Goal: Task Accomplishment & Management: Use online tool/utility

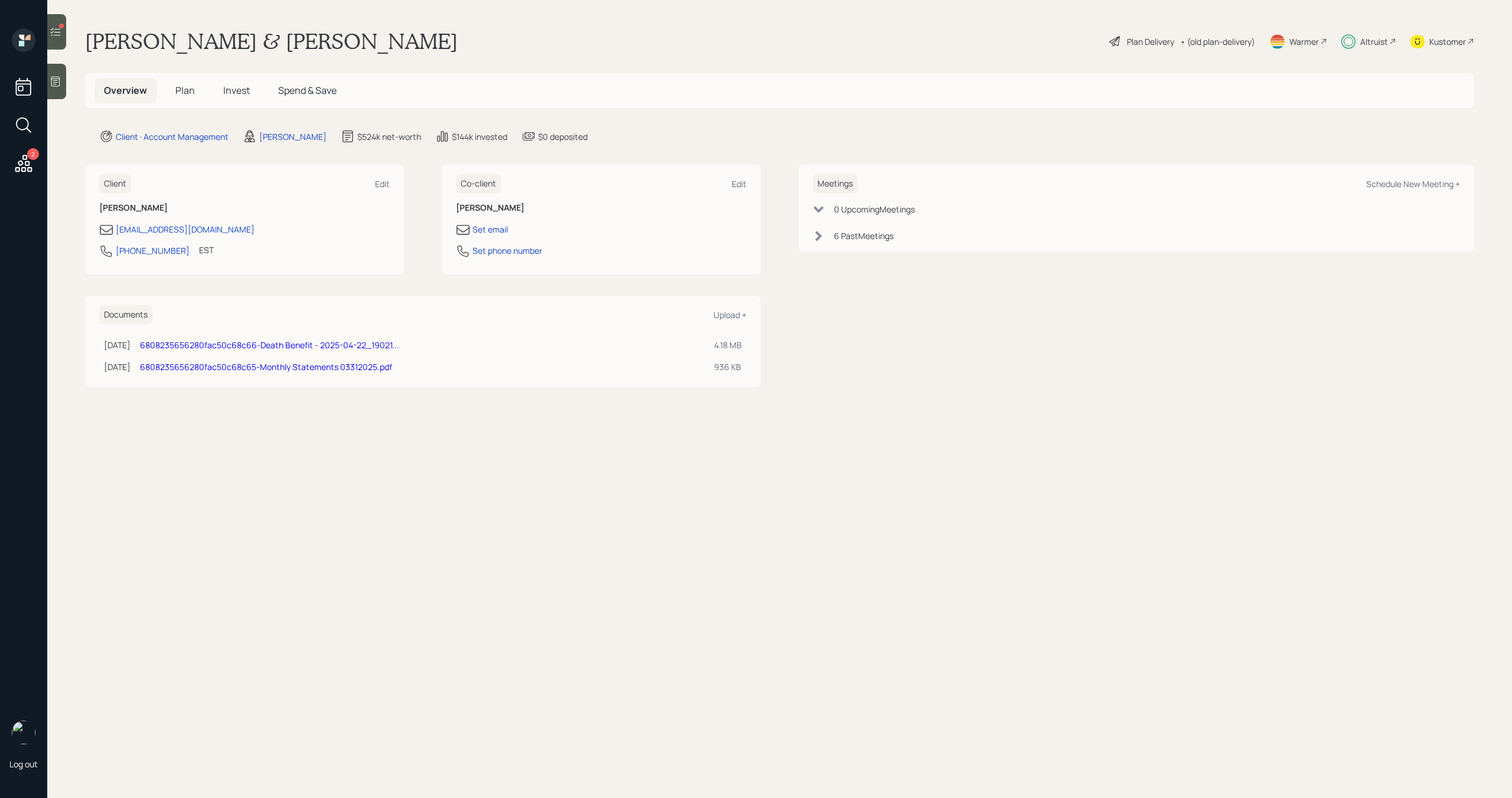
click at [61, 37] on icon at bounding box center [56, 32] width 12 height 12
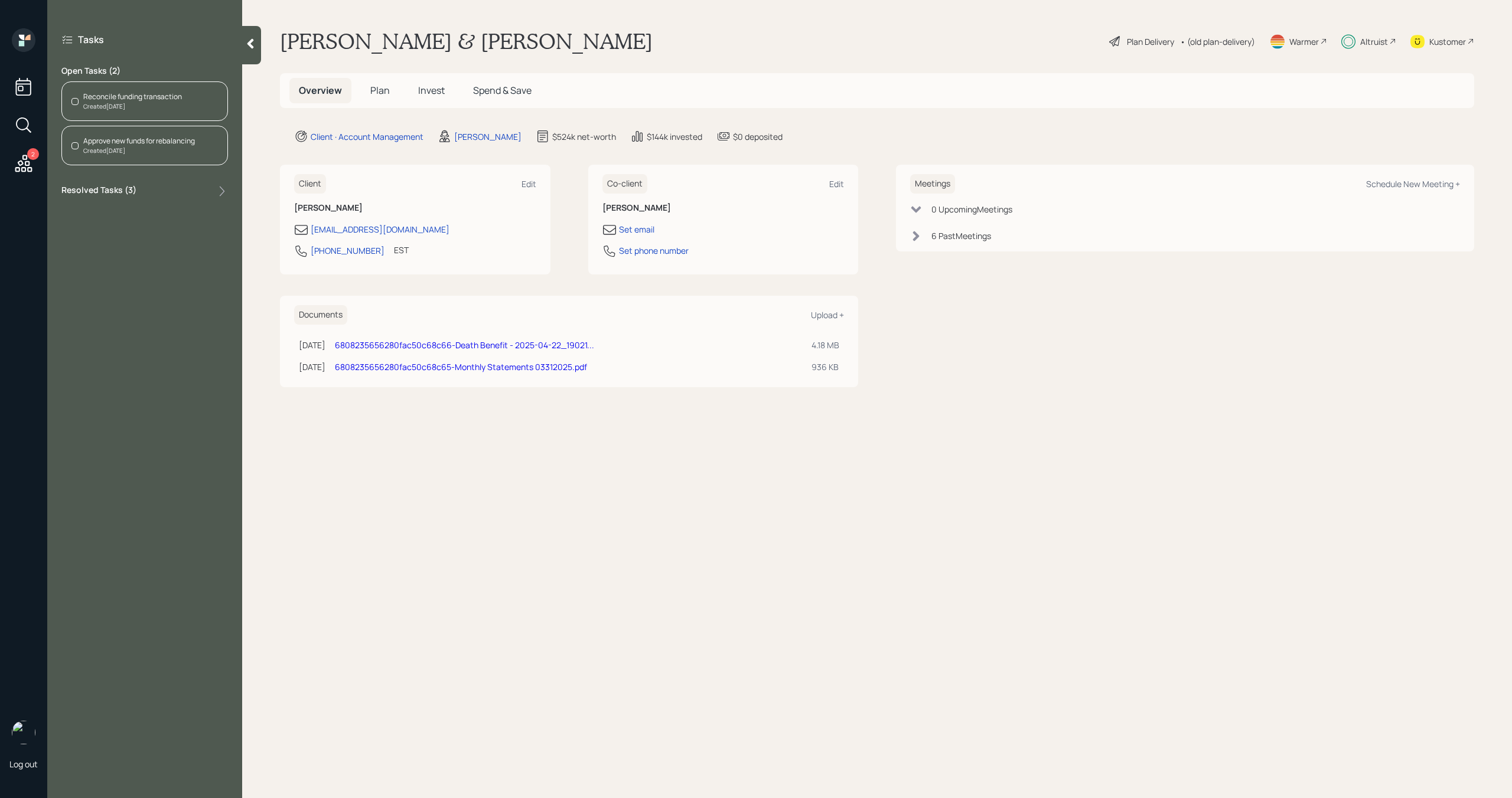
click at [128, 102] on div "Created [DATE]" at bounding box center [132, 106] width 99 height 9
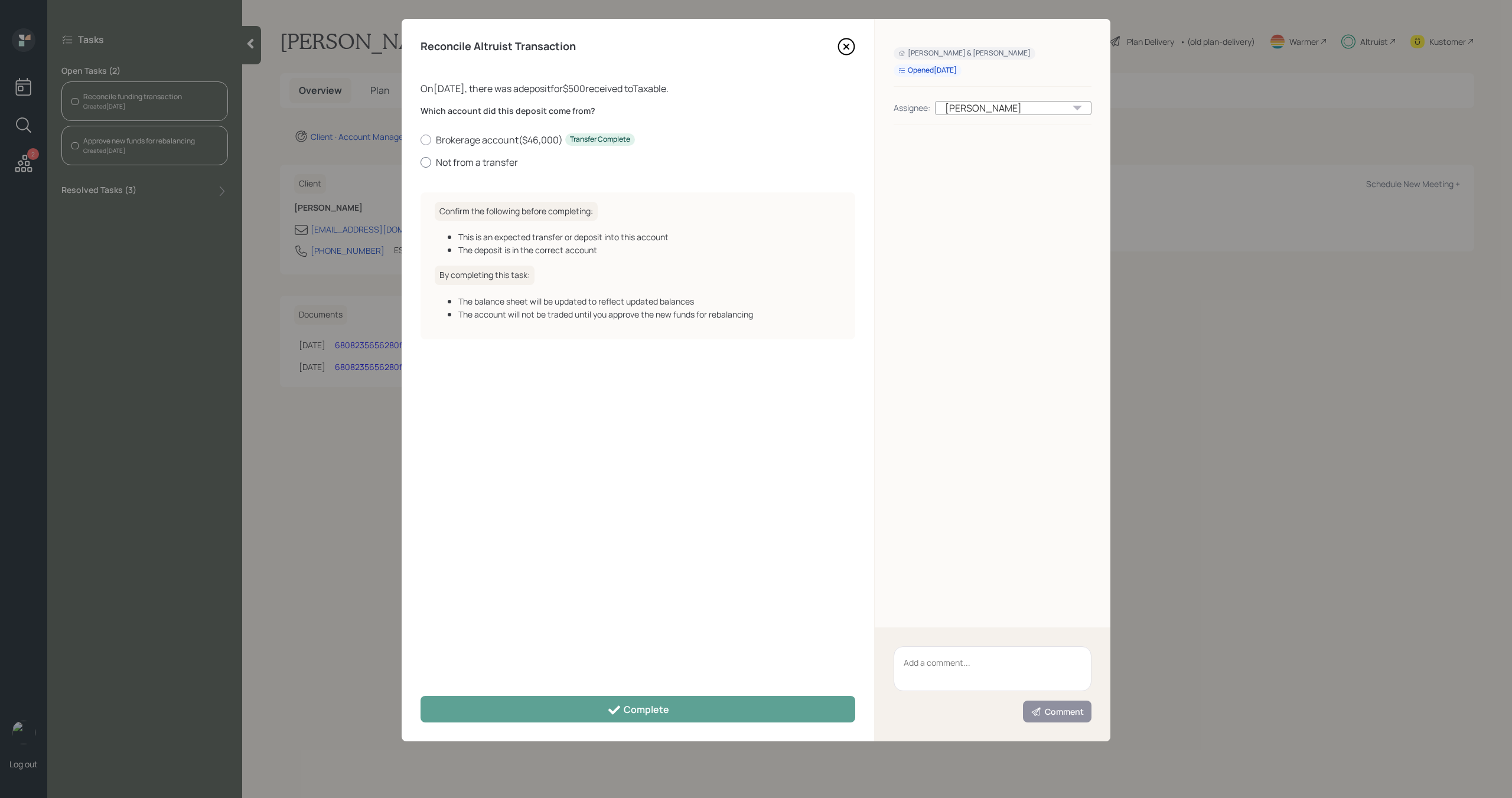
click at [453, 164] on label "Not from a transfer" at bounding box center [638, 162] width 435 height 13
click at [420, 163] on input "Not from a transfer" at bounding box center [420, 162] width 1 height 1
radio input "true"
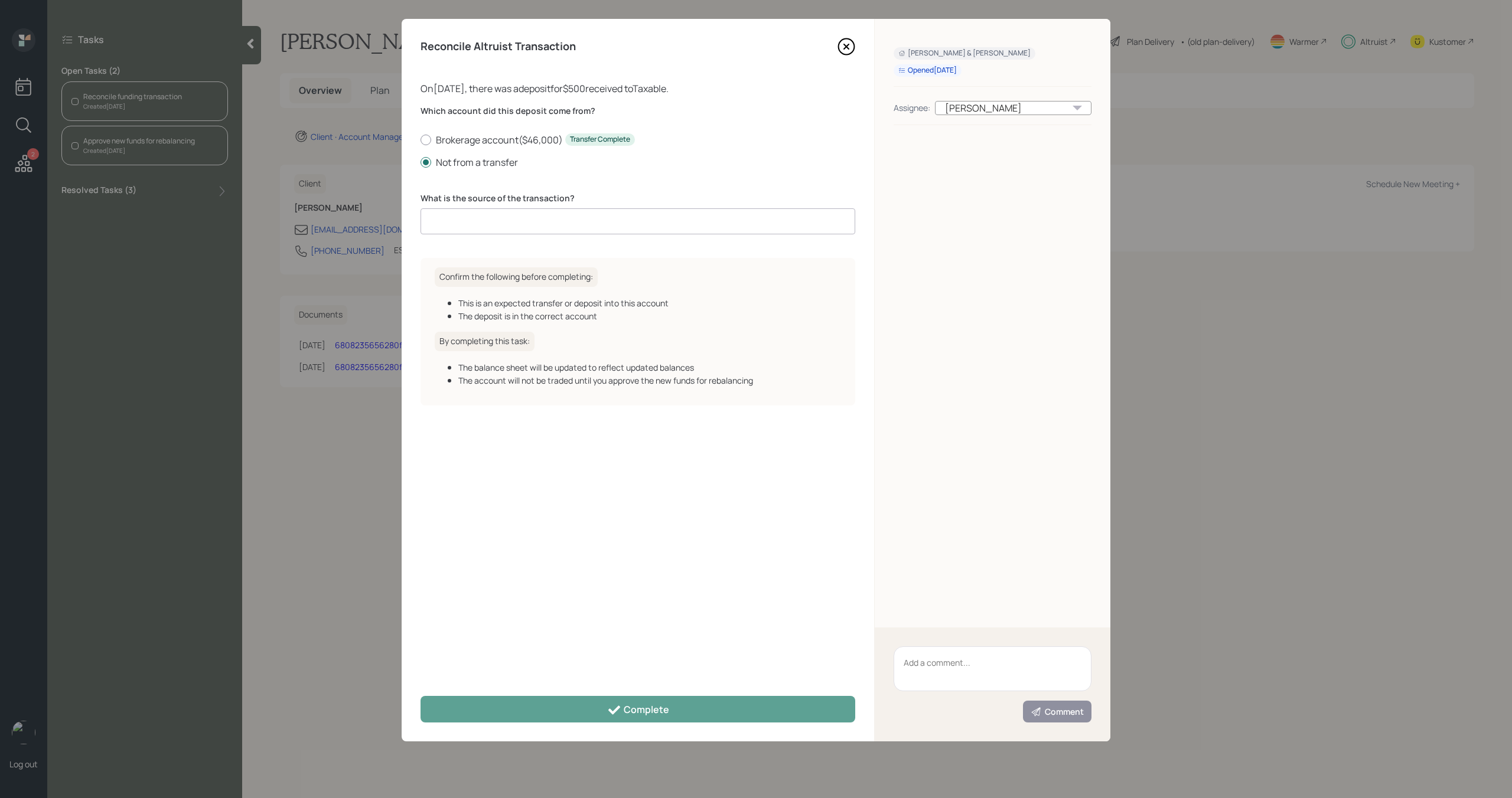
click at [471, 217] on input at bounding box center [638, 221] width 435 height 26
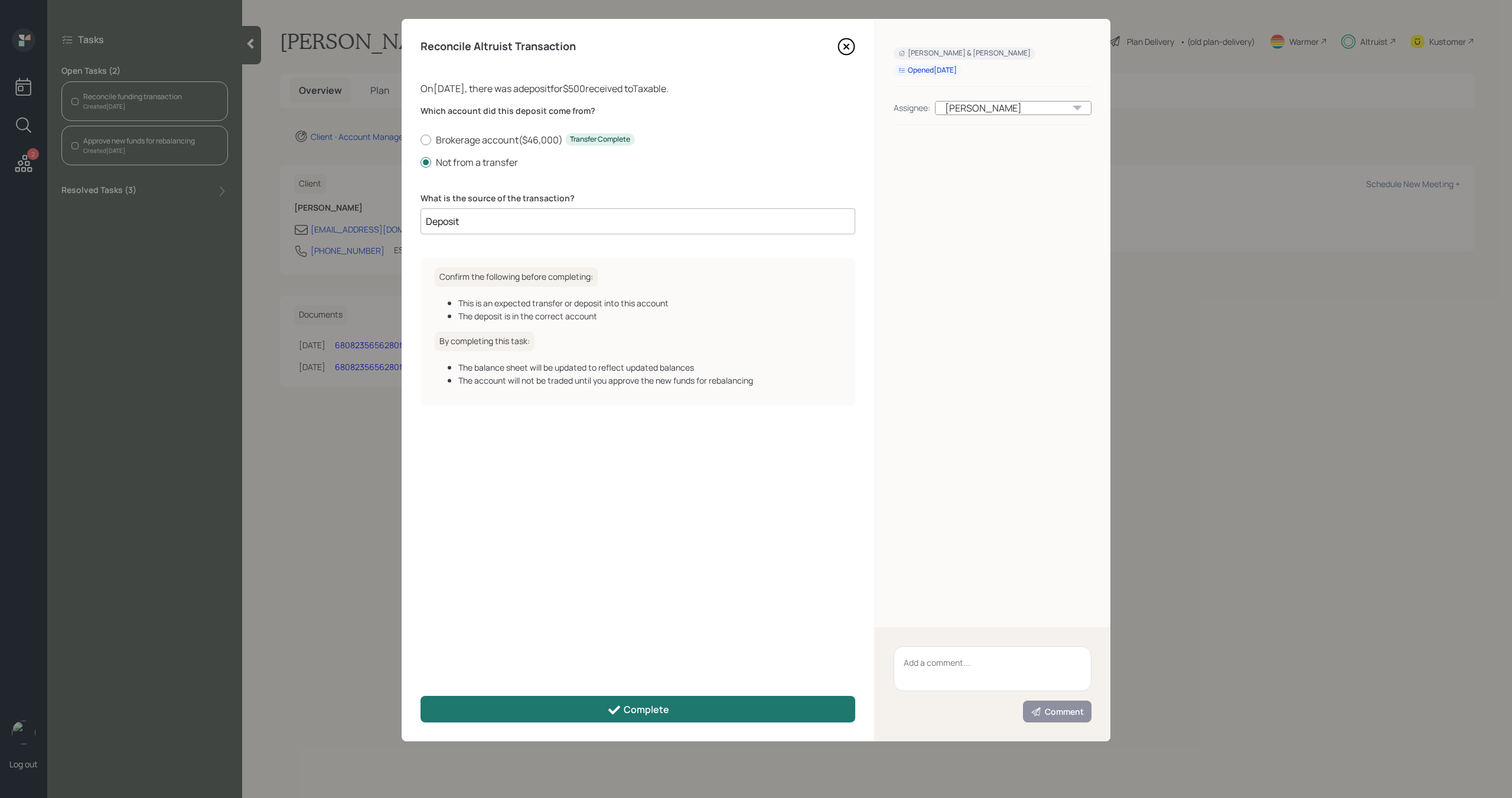
type input "Deposit"
click at [628, 713] on div "Complete" at bounding box center [638, 710] width 62 height 14
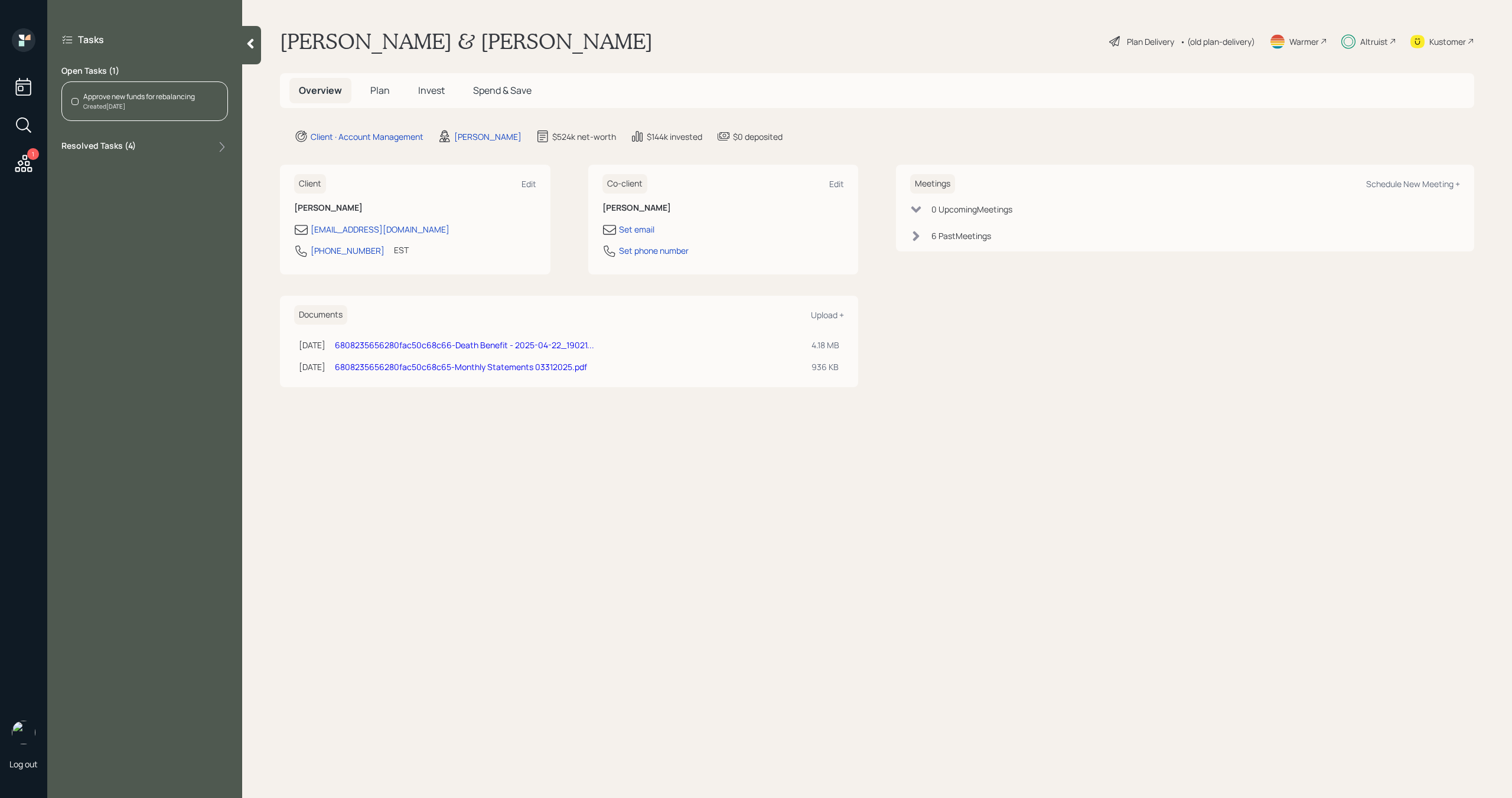
click at [166, 110] on div "Created [DATE]" at bounding box center [139, 106] width 112 height 9
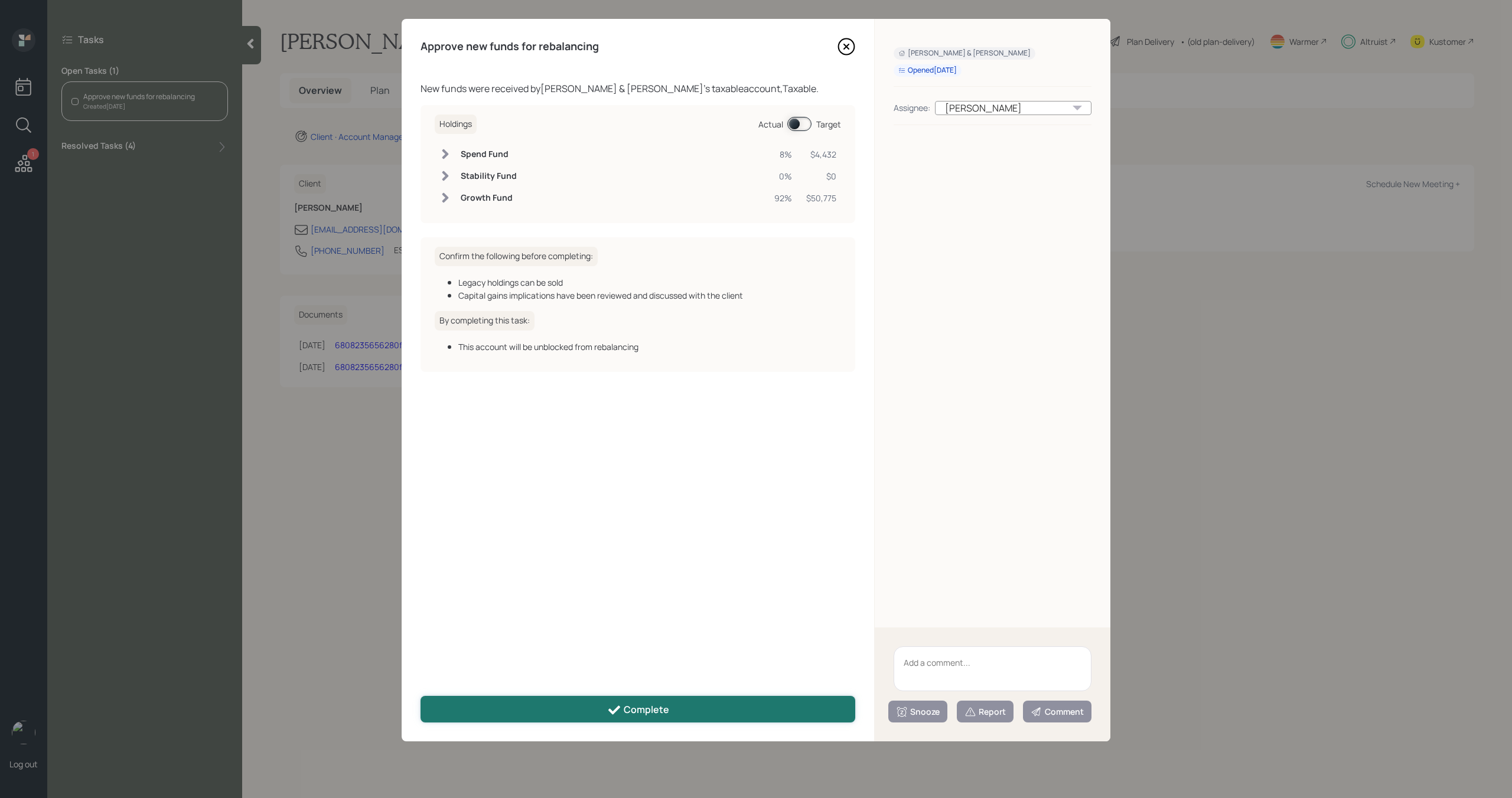
click at [658, 709] on div "Complete" at bounding box center [638, 710] width 62 height 14
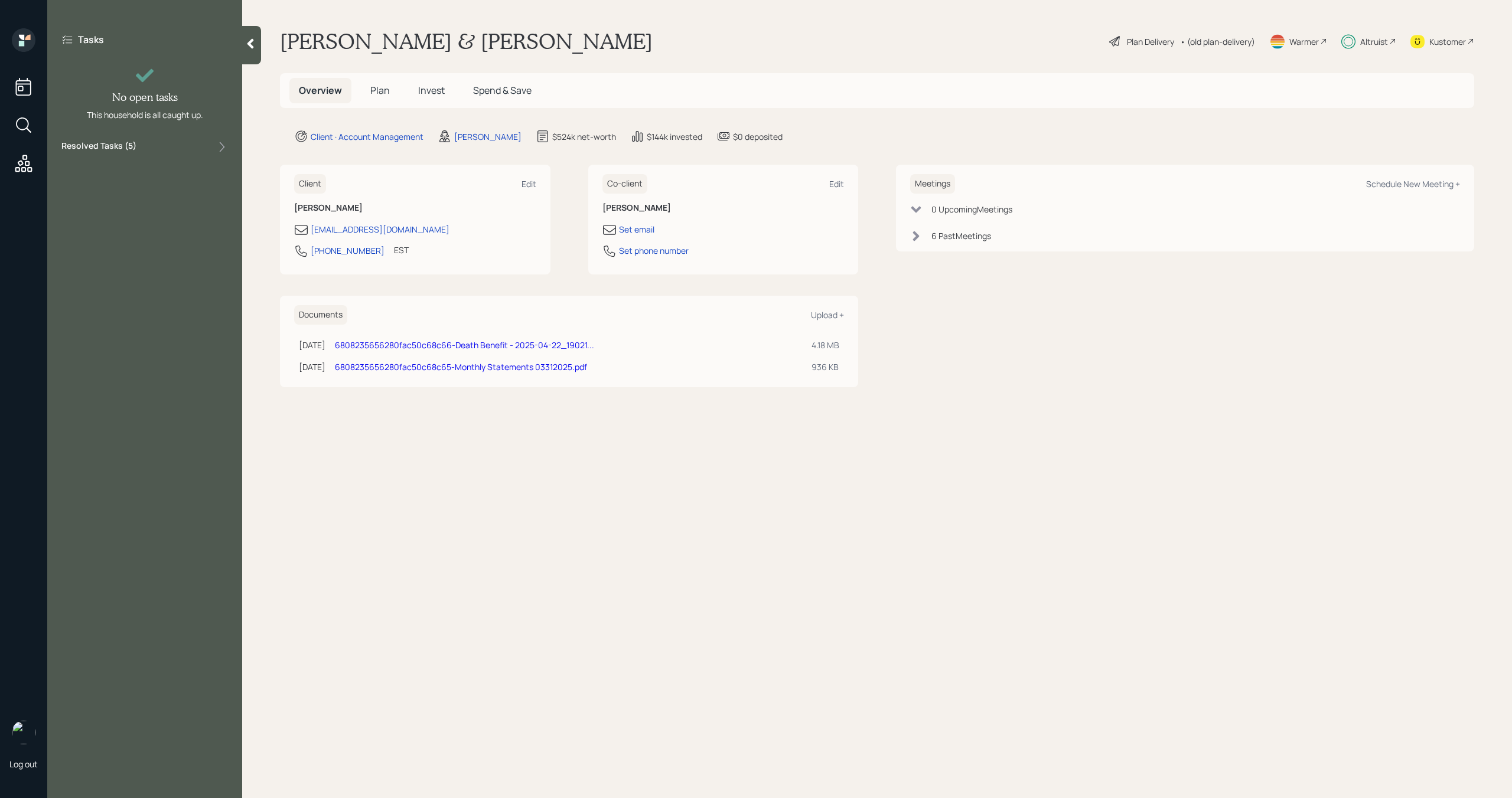
click at [254, 47] on icon at bounding box center [251, 44] width 7 height 10
